Goal: Task Accomplishment & Management: Manage account settings

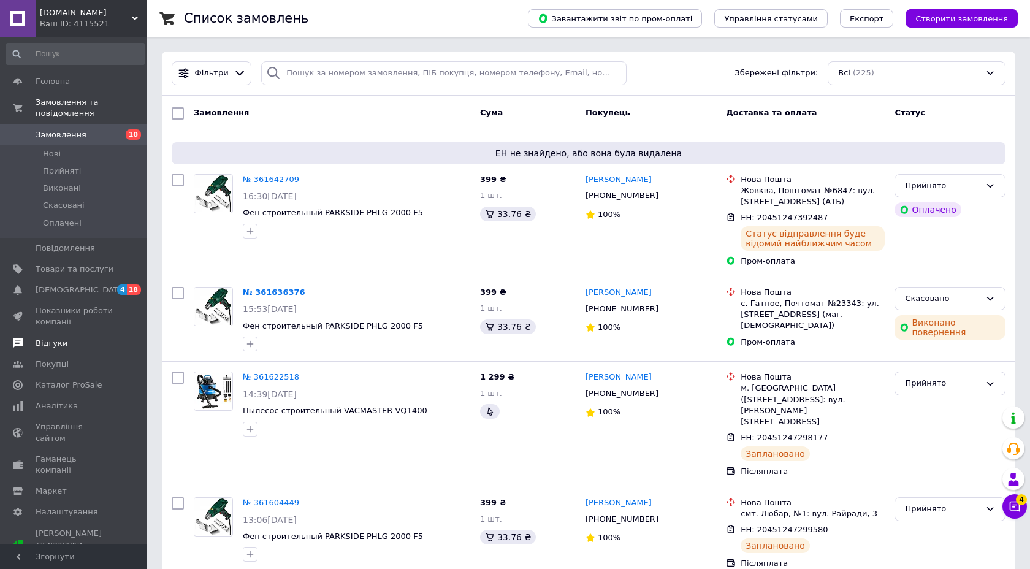
click at [40, 335] on link "Відгуки" at bounding box center [75, 343] width 151 height 21
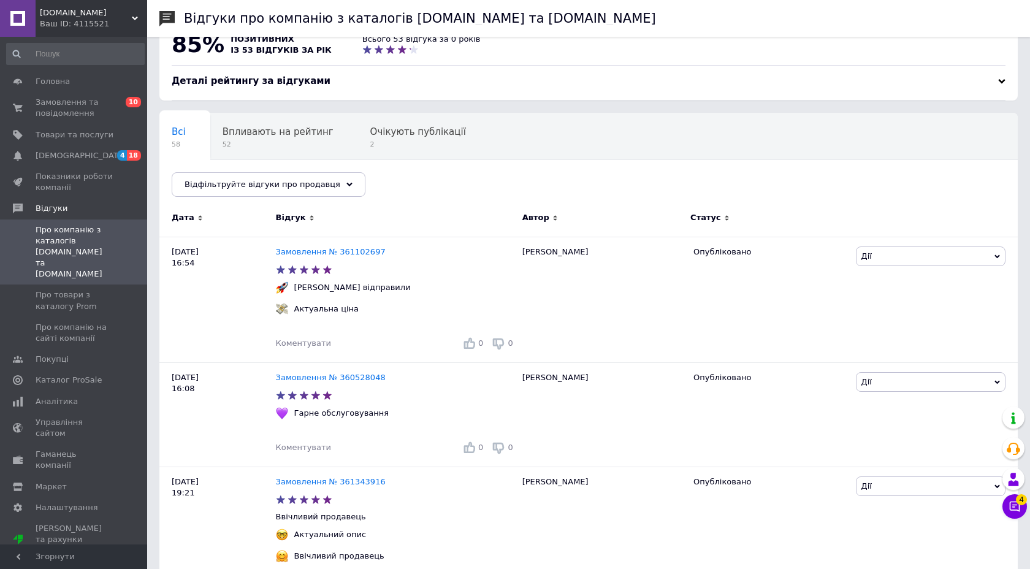
scroll to position [28, 0]
click at [370, 127] on span "Очікують публікації" at bounding box center [418, 131] width 96 height 11
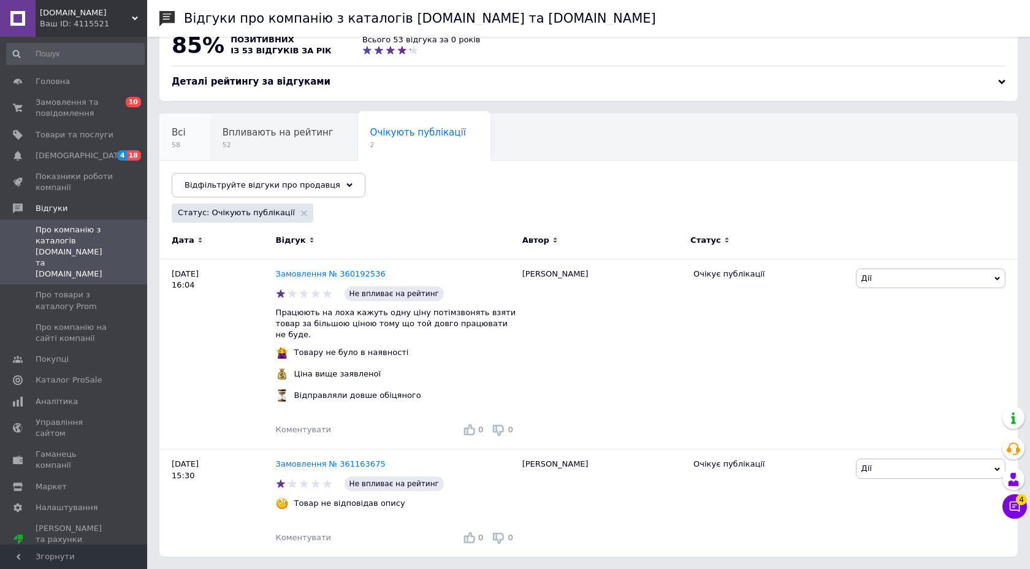
click at [183, 123] on div "Всі 58" at bounding box center [184, 137] width 51 height 47
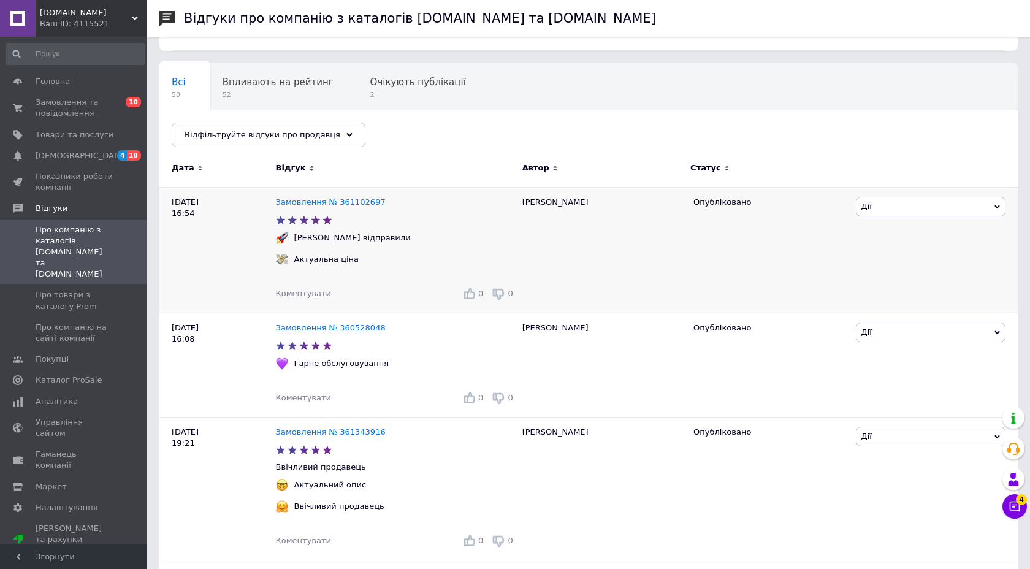
scroll to position [80, 0]
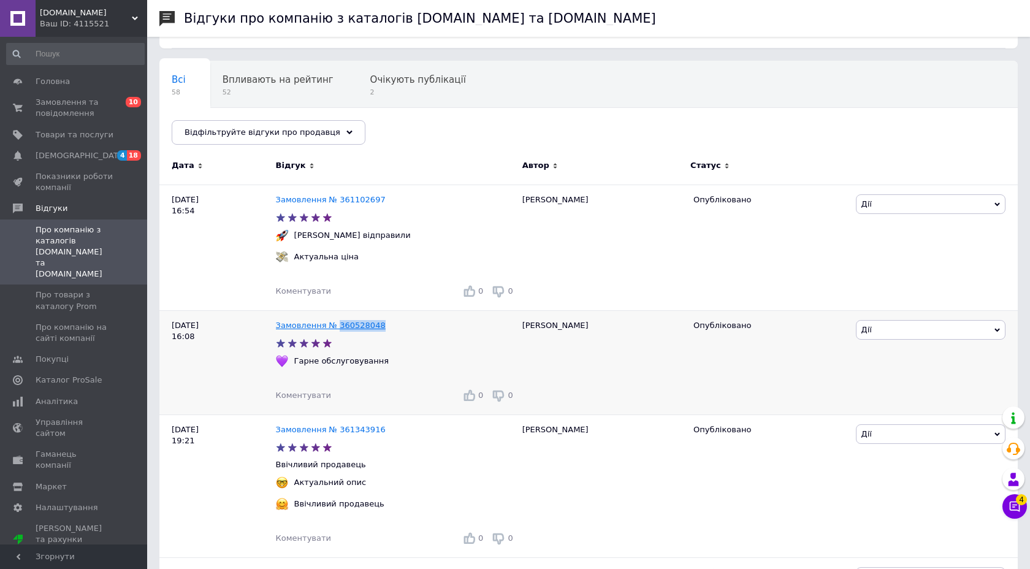
drag, startPoint x: 383, startPoint y: 329, endPoint x: 337, endPoint y: 327, distance: 46.0
click at [337, 327] on div "Замовлення № 360528048" at bounding box center [395, 326] width 245 height 17
copy link "360528048"
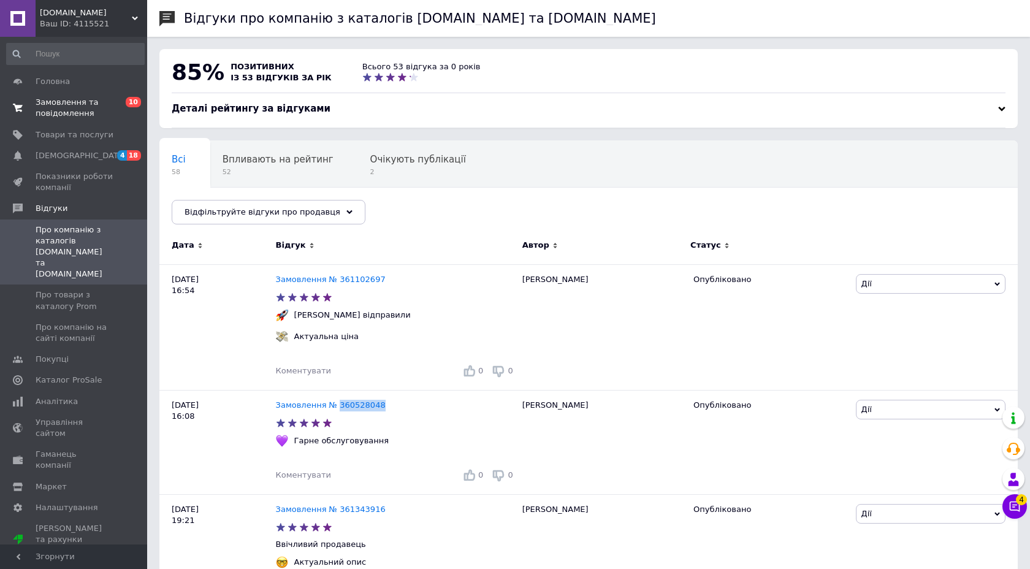
click at [79, 103] on span "Замовлення та повідомлення" at bounding box center [75, 108] width 78 height 22
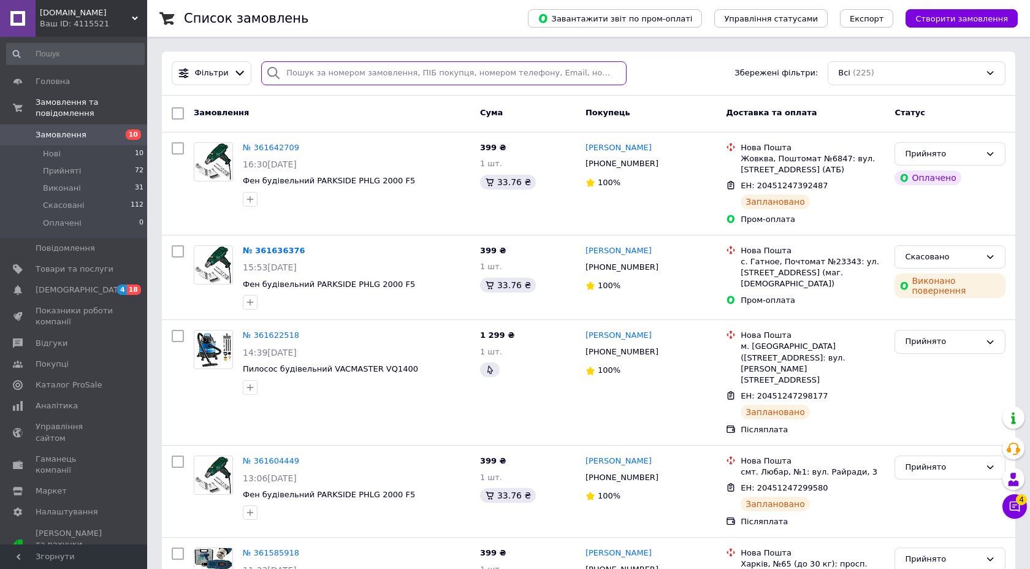
click at [300, 80] on input "search" at bounding box center [443, 73] width 365 height 24
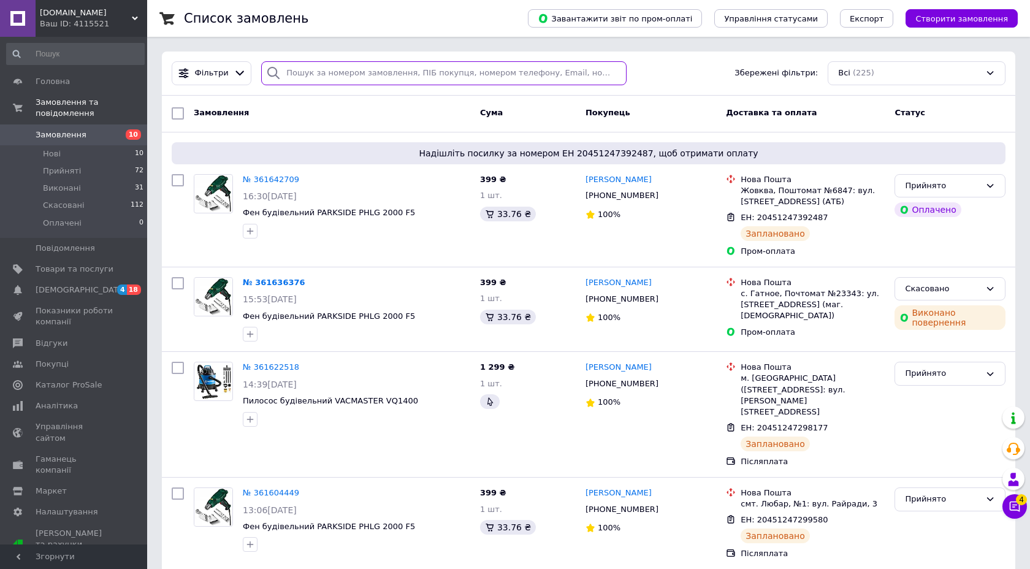
paste input "360528048"
type input "360528048"
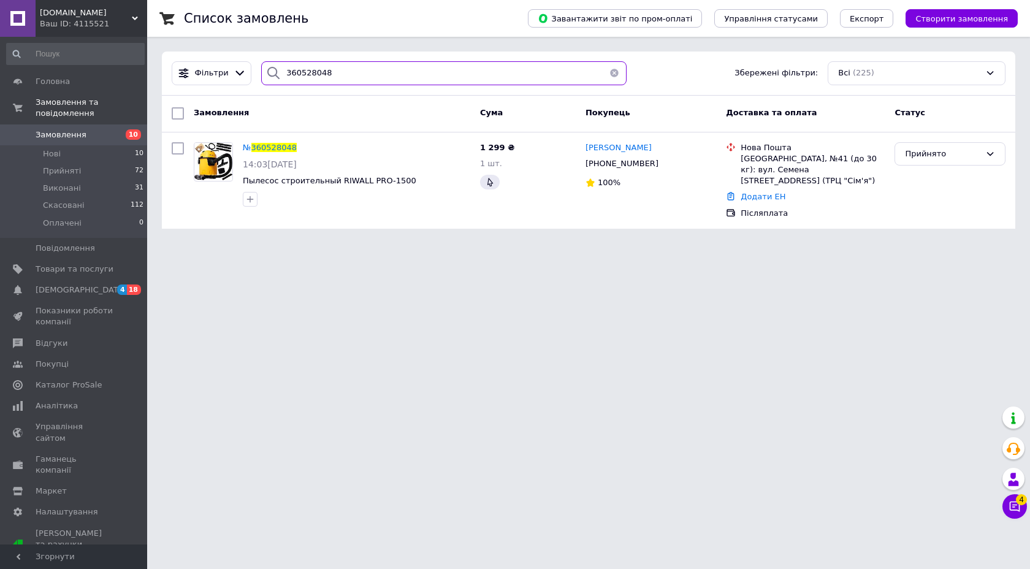
click at [310, 72] on input "360528048" at bounding box center [443, 73] width 365 height 24
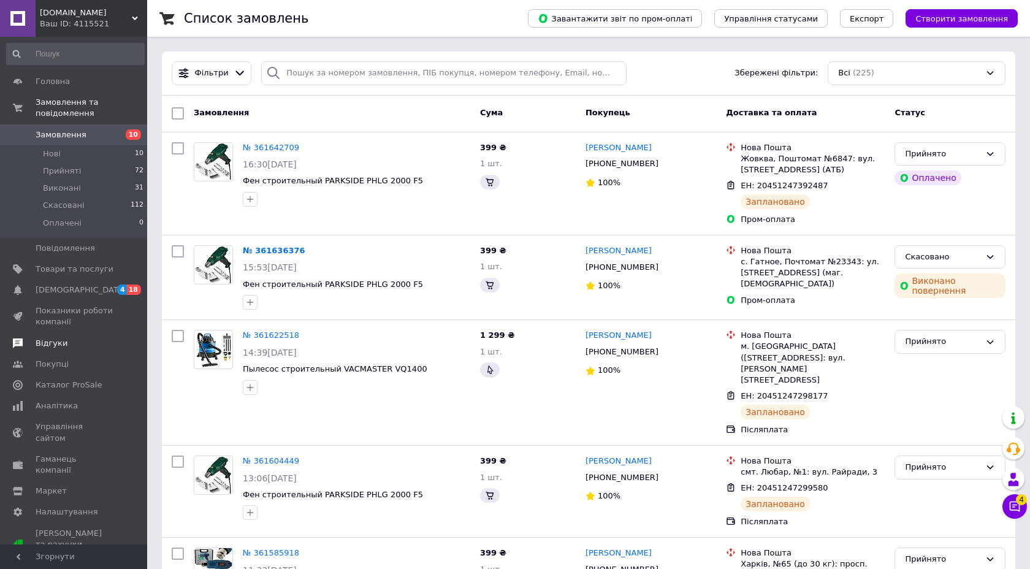
click at [50, 340] on span "Відгуки" at bounding box center [52, 343] width 32 height 11
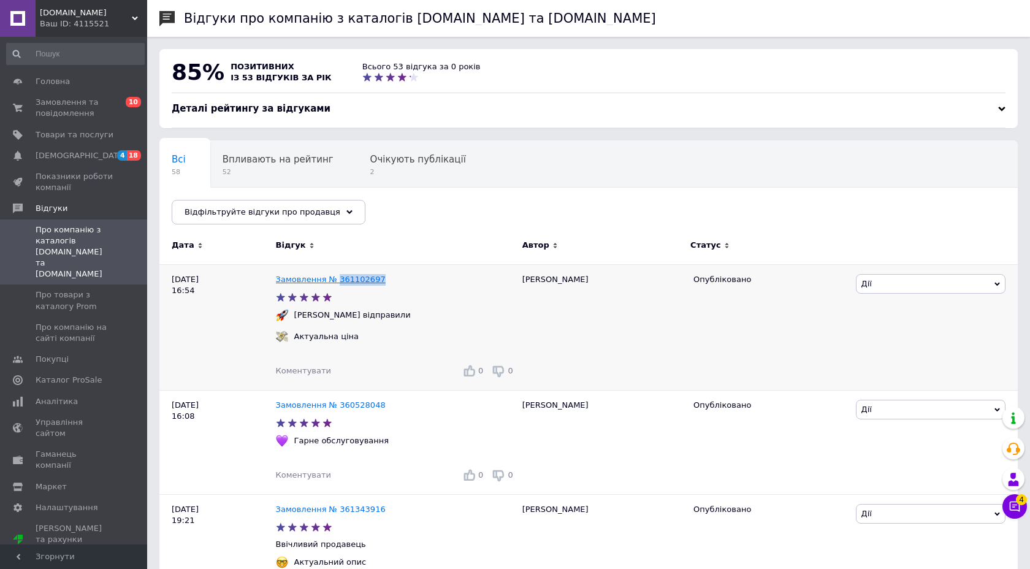
drag, startPoint x: 393, startPoint y: 279, endPoint x: 337, endPoint y: 279, distance: 55.8
click at [337, 279] on div "Замовлення № 361102697" at bounding box center [395, 280] width 245 height 17
copy link "361102697"
click at [60, 110] on span "Замовлення та повідомлення" at bounding box center [75, 108] width 78 height 22
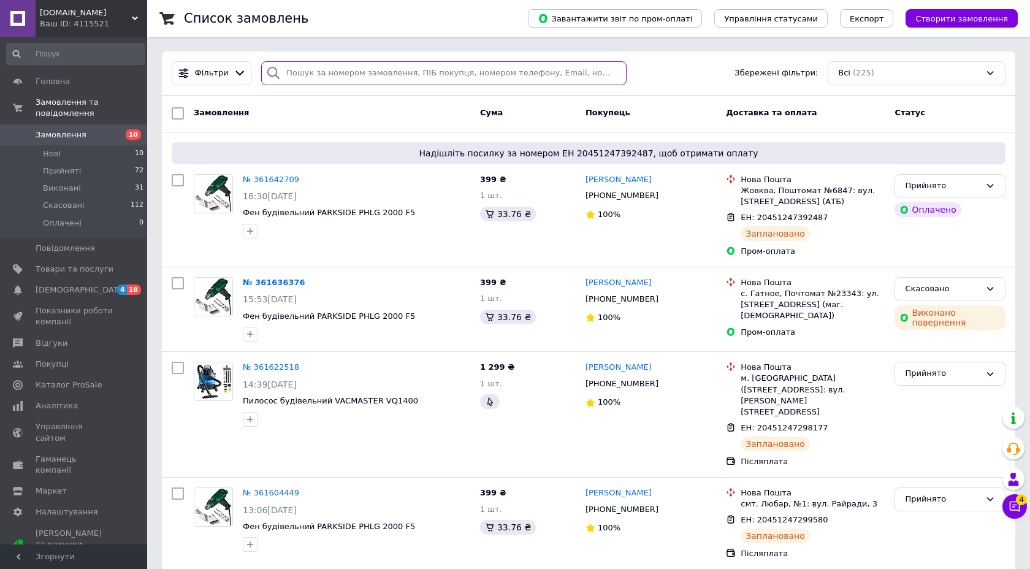
click at [311, 65] on input "search" at bounding box center [443, 73] width 365 height 24
paste input "361102697"
type input "361102697"
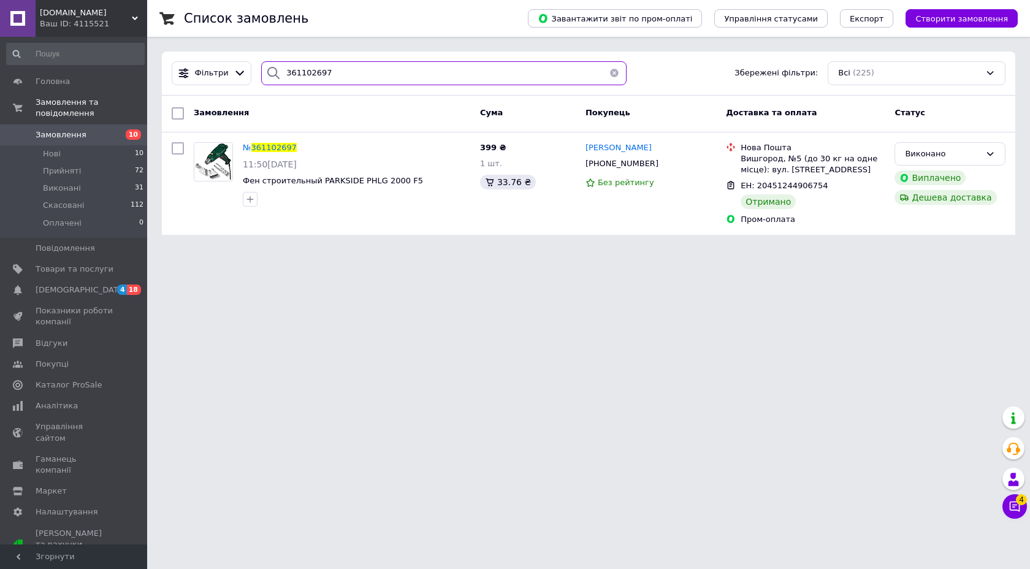
click at [300, 70] on input "361102697" at bounding box center [443, 73] width 365 height 24
